Goal: Task Accomplishment & Management: Use online tool/utility

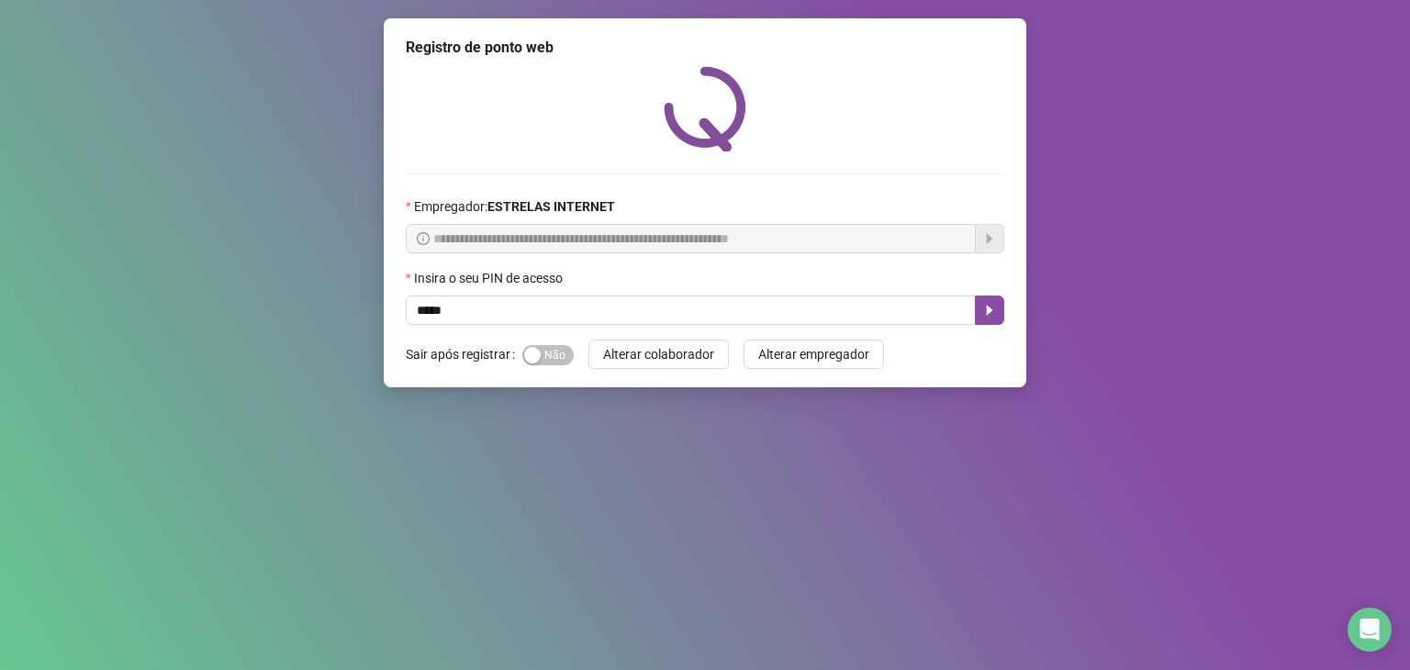
type input "*****"
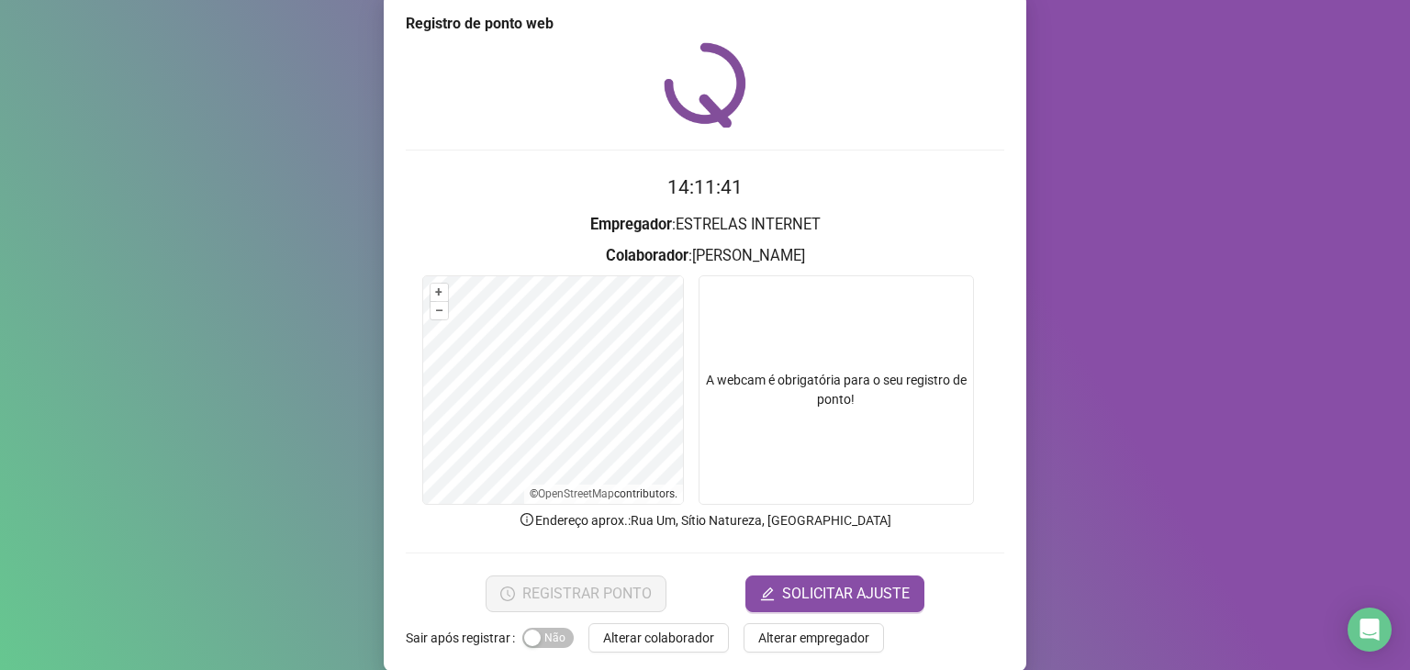
scroll to position [45, 0]
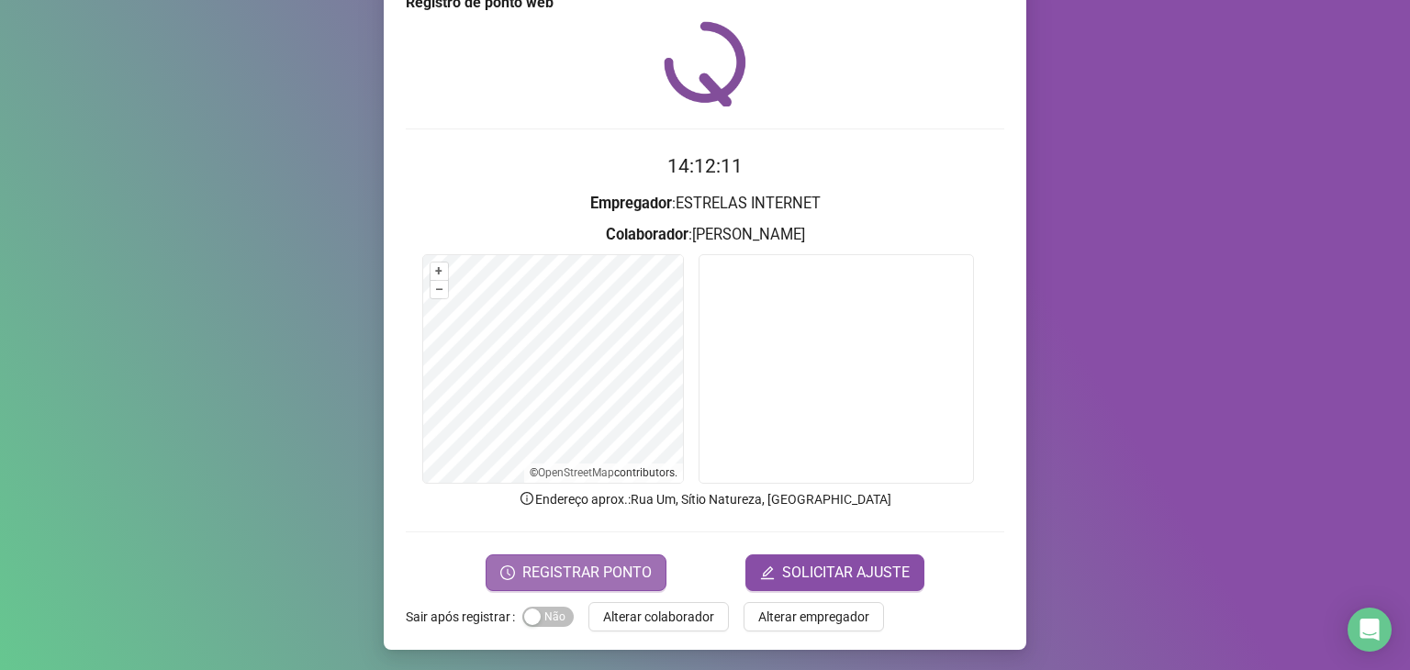
click at [619, 562] on span "REGISTRAR PONTO" at bounding box center [586, 573] width 129 height 22
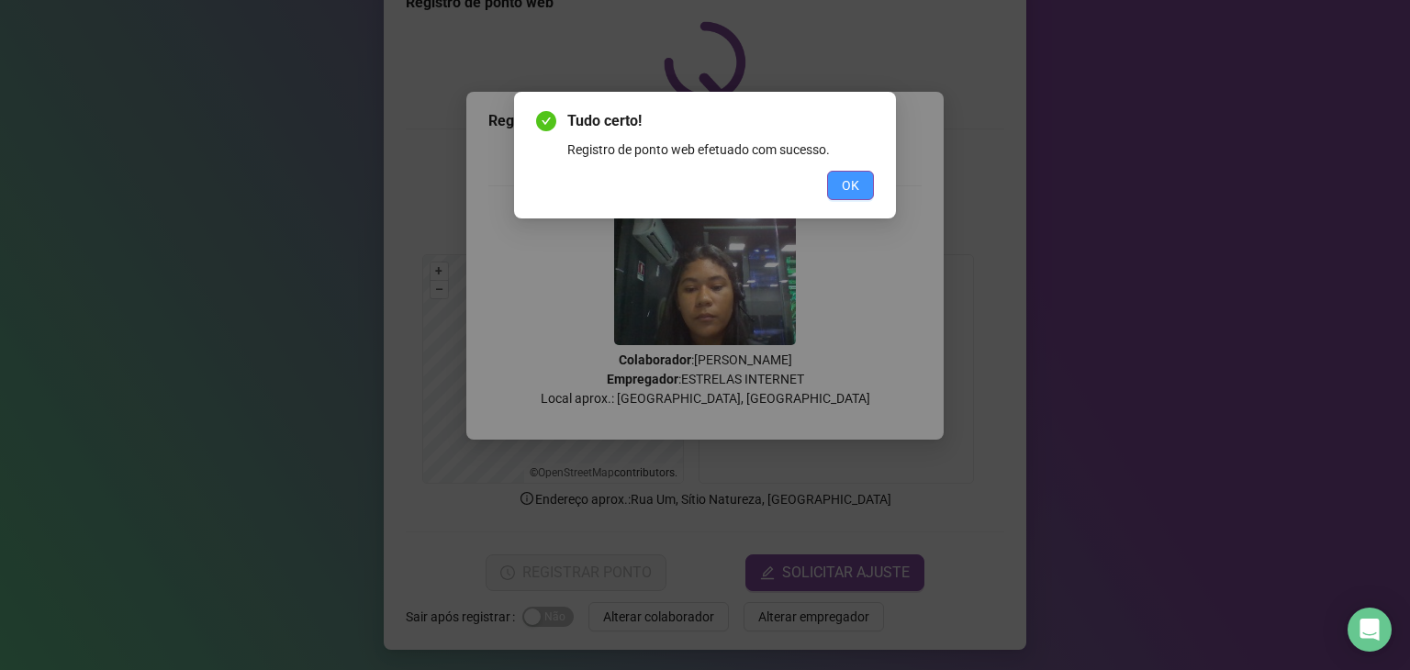
click at [859, 181] on span "OK" at bounding box center [850, 185] width 17 height 20
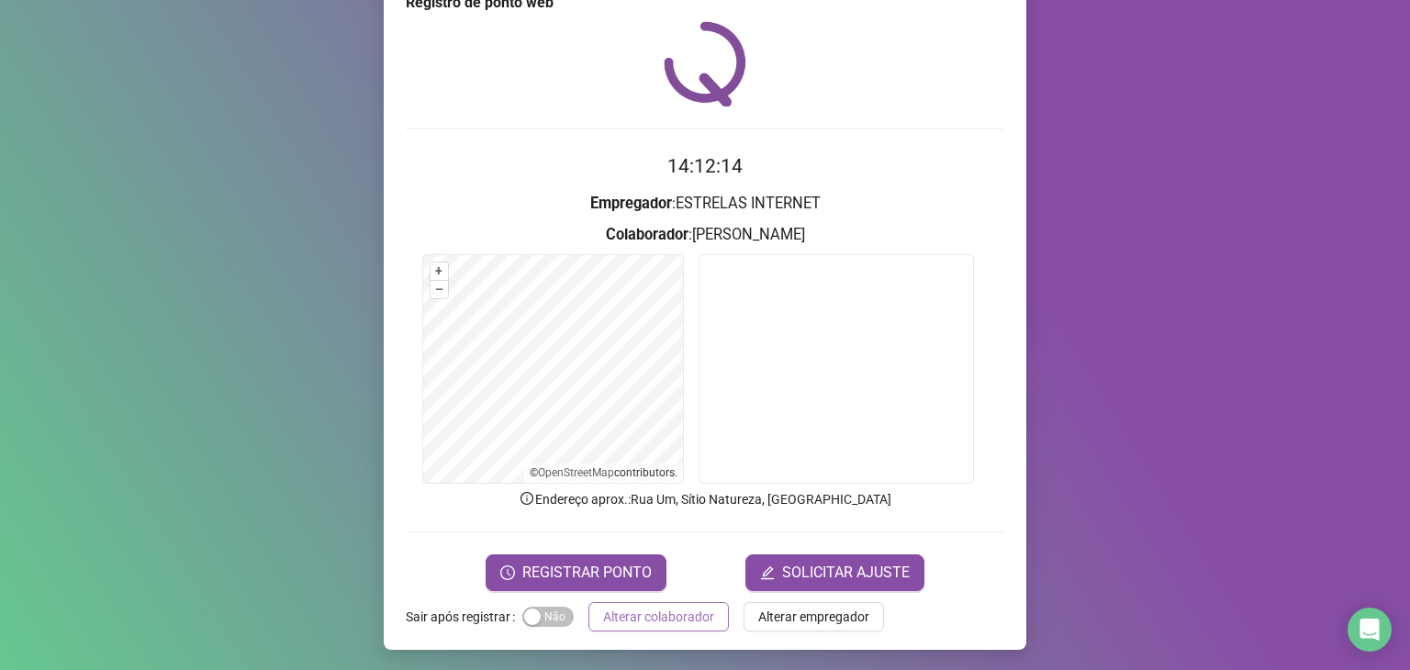
click at [681, 626] on button "Alterar colaborador" at bounding box center [659, 616] width 140 height 29
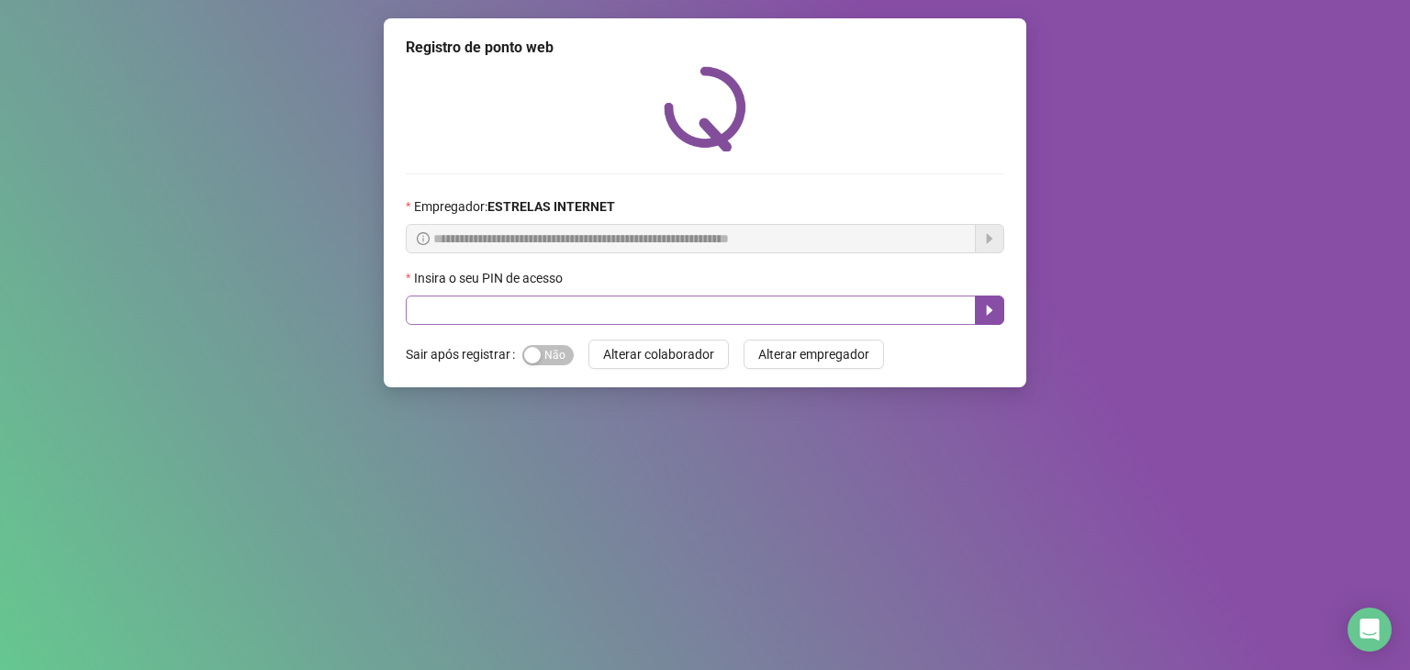
scroll to position [0, 0]
click at [534, 317] on input "text" at bounding box center [691, 310] width 570 height 29
type input "*****"
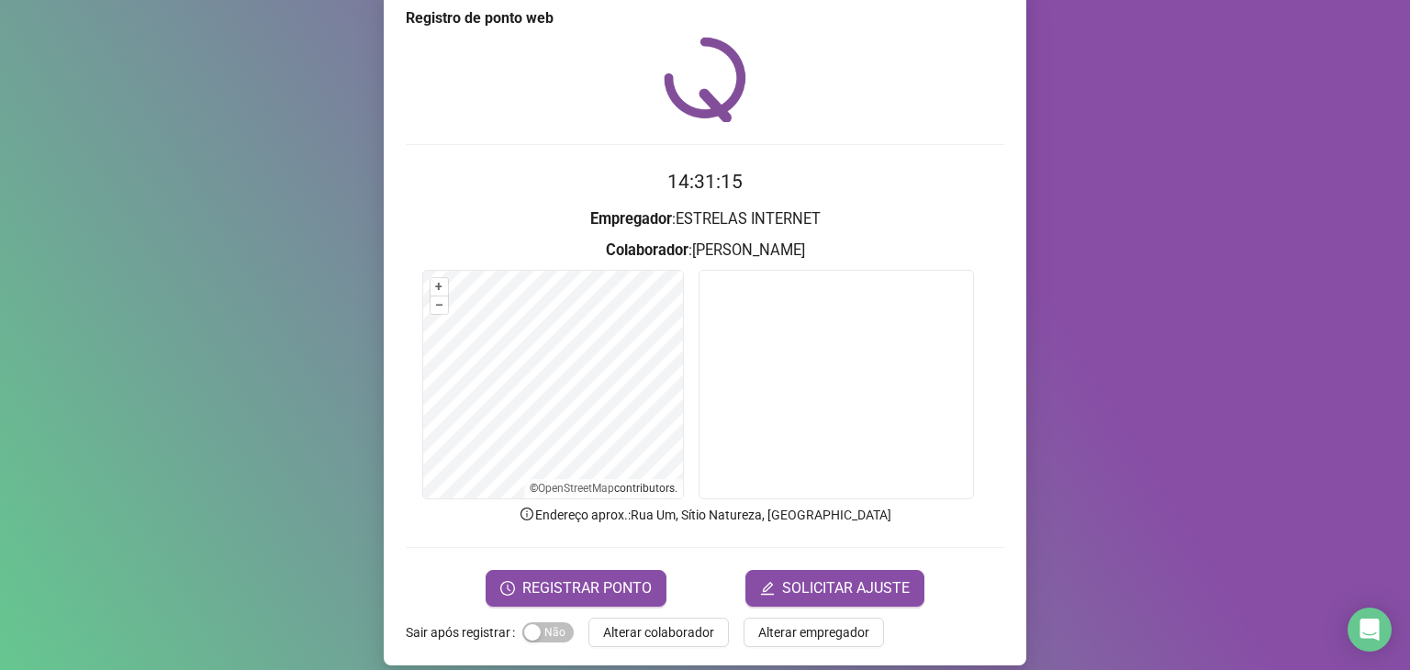
scroll to position [45, 0]
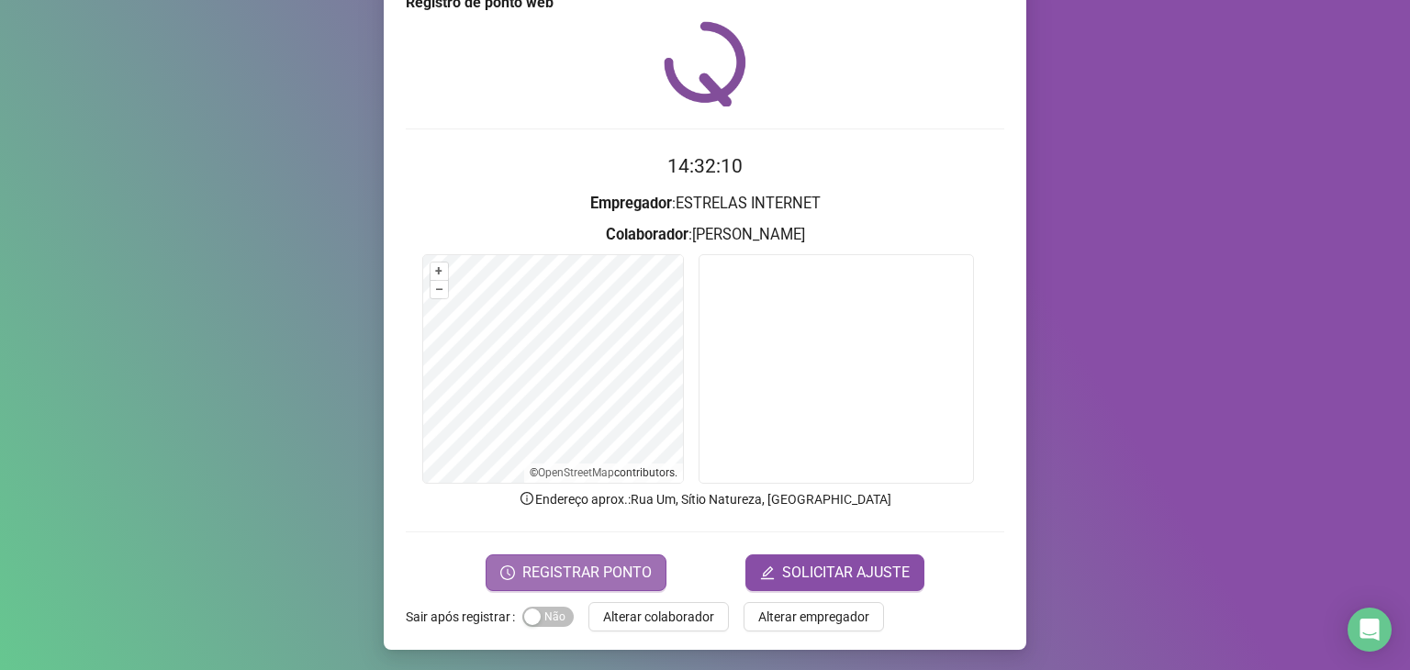
click at [573, 564] on span "REGISTRAR PONTO" at bounding box center [586, 573] width 129 height 22
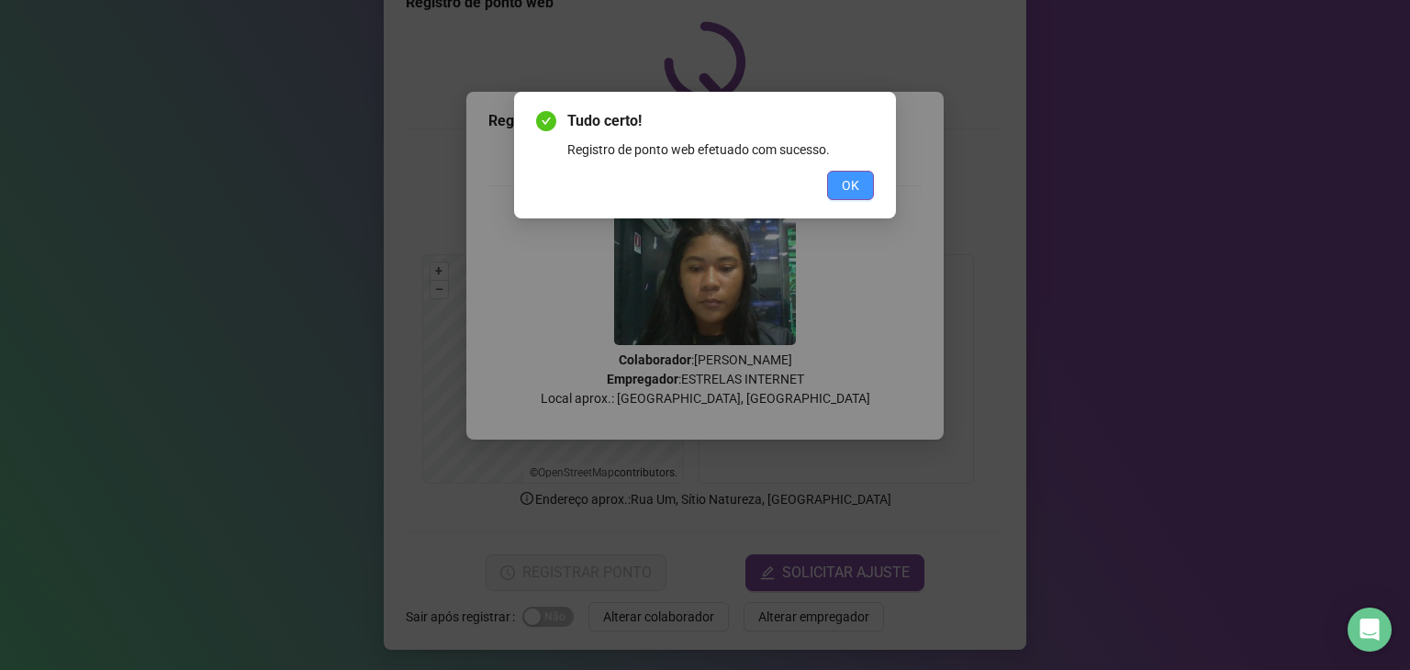
click at [866, 185] on button "OK" at bounding box center [850, 185] width 47 height 29
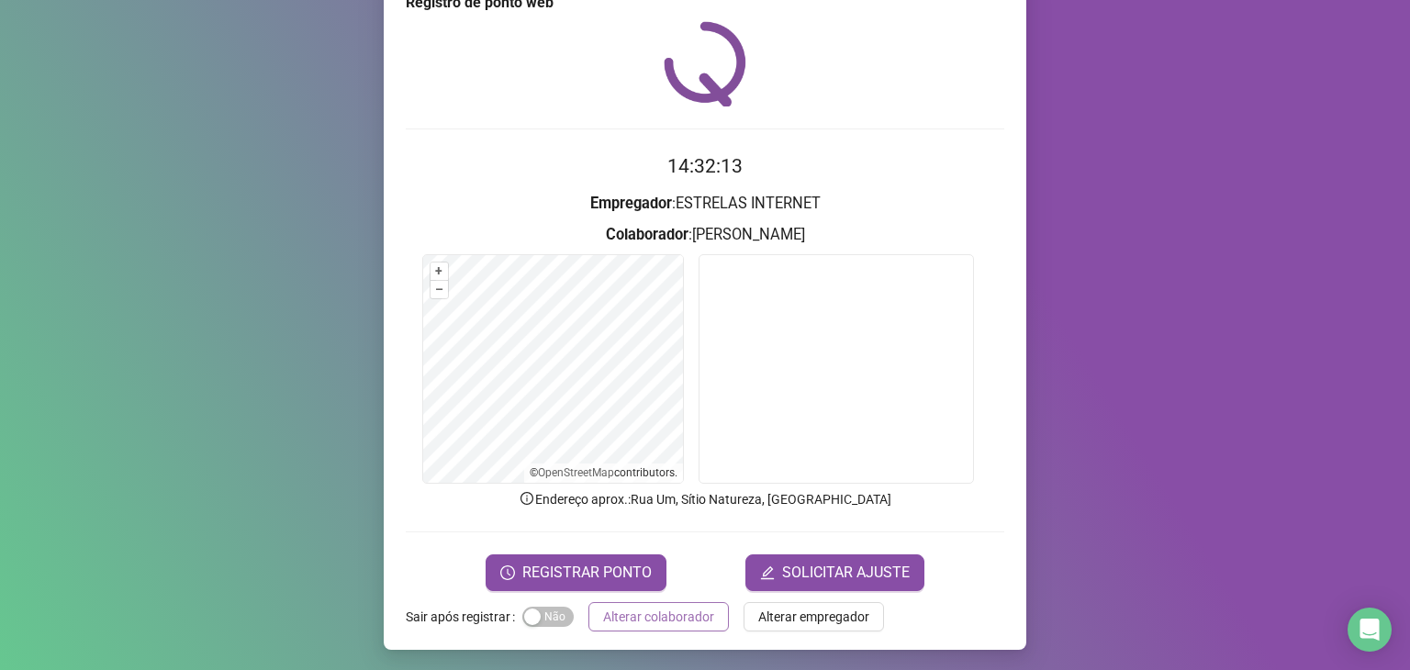
click at [667, 622] on span "Alterar colaborador" at bounding box center [658, 617] width 111 height 20
